Goal: Check status: Check status

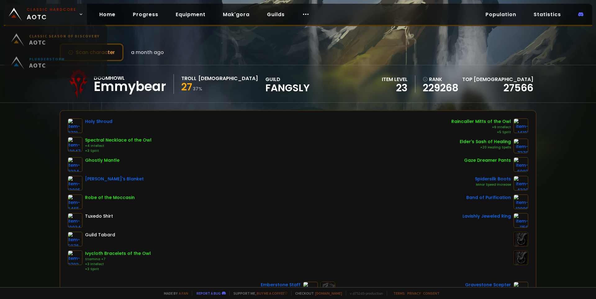
click at [33, 14] on span "Classic Hardcore AOTC" at bounding box center [52, 14] width 50 height 15
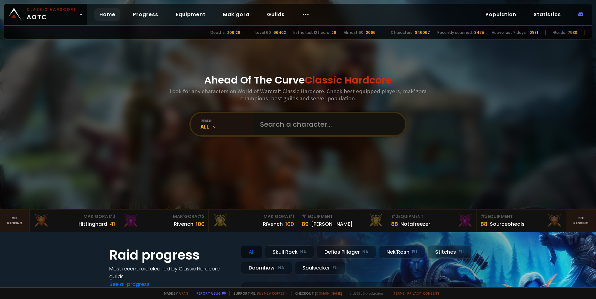
click at [279, 124] on input "text" at bounding box center [326, 124] width 141 height 22
type input "luneagle"
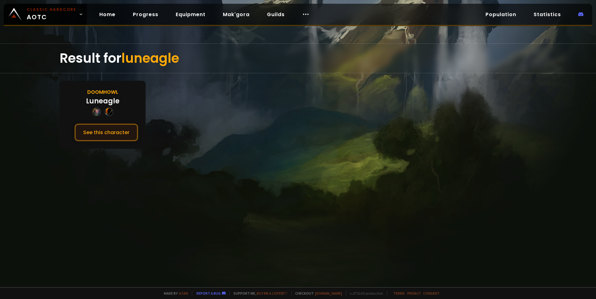
click at [110, 138] on button "See this character" at bounding box center [106, 132] width 64 height 18
